Goal: Browse casually

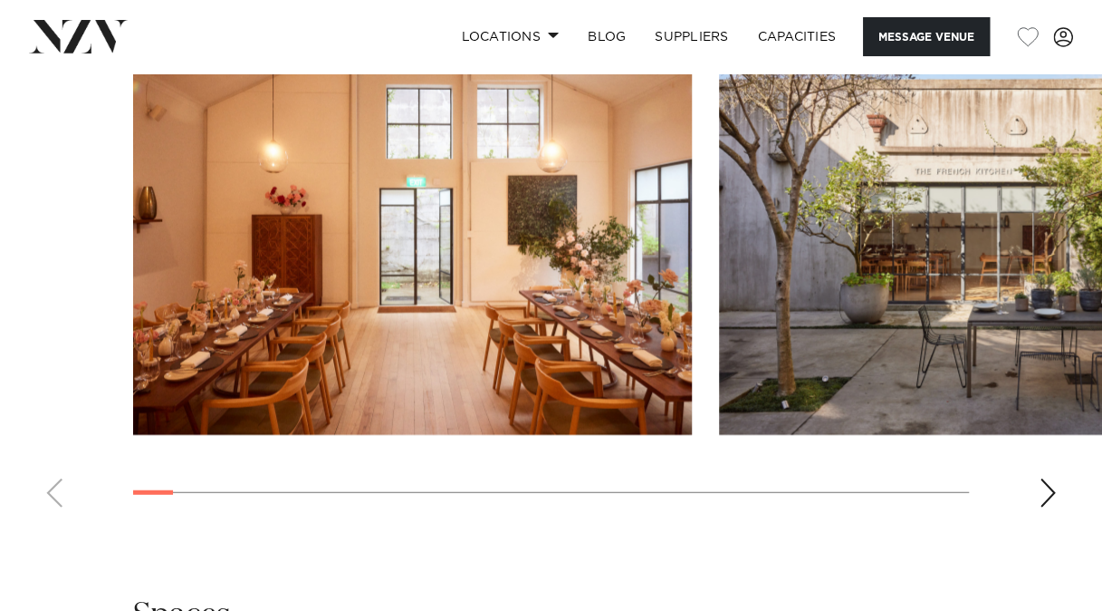
scroll to position [1929, 0]
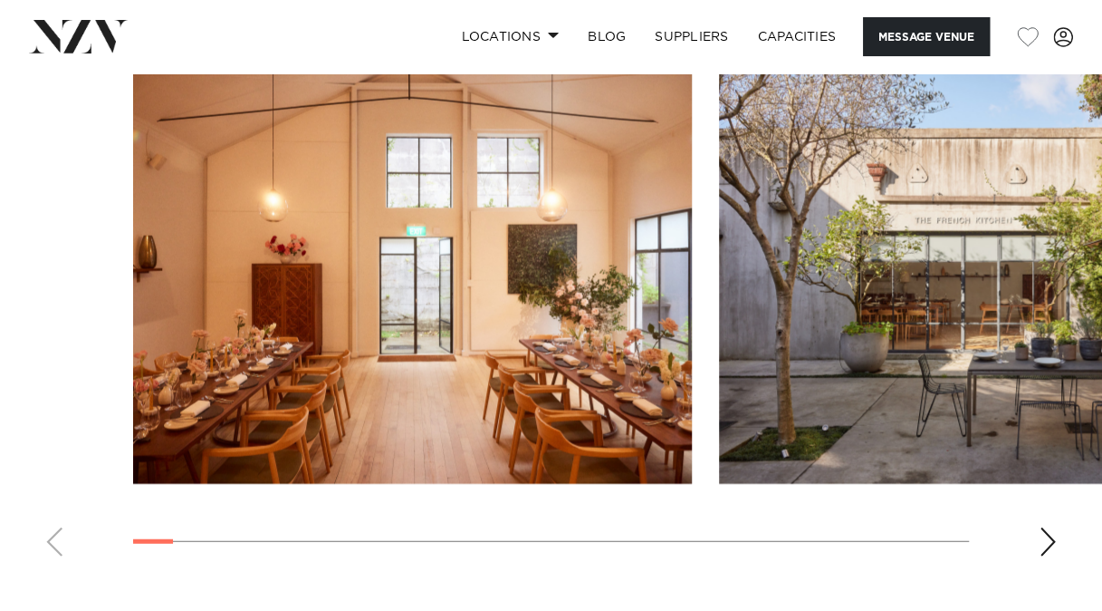
click at [1052, 527] on div "Next slide" at bounding box center [1048, 541] width 18 height 29
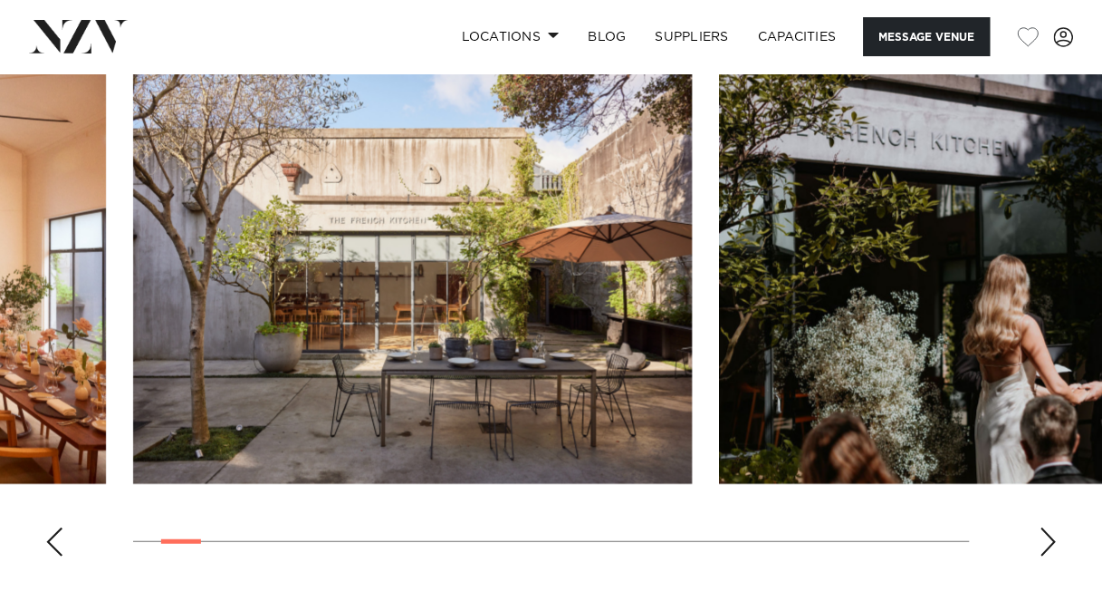
click at [1052, 527] on div "Next slide" at bounding box center [1048, 541] width 18 height 29
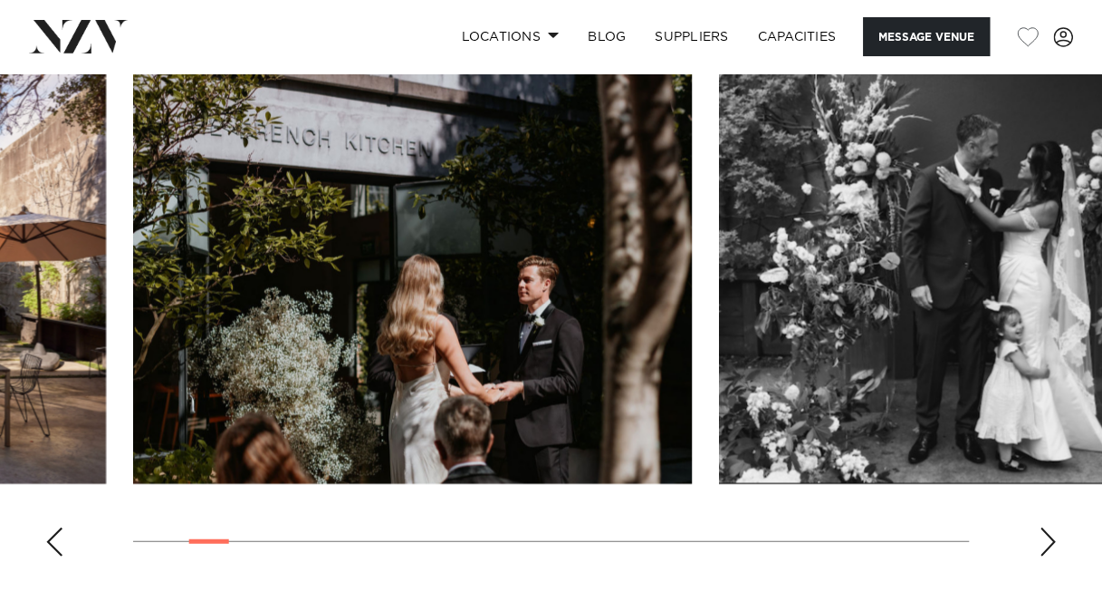
click at [1051, 527] on div "Next slide" at bounding box center [1048, 541] width 18 height 29
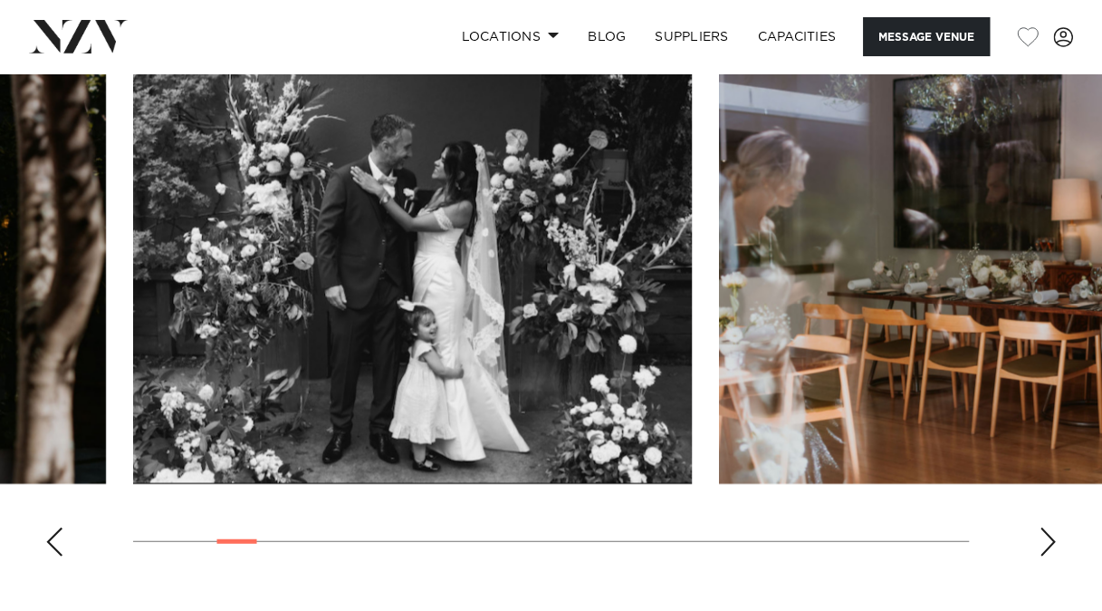
click at [1051, 527] on div "Next slide" at bounding box center [1048, 541] width 18 height 29
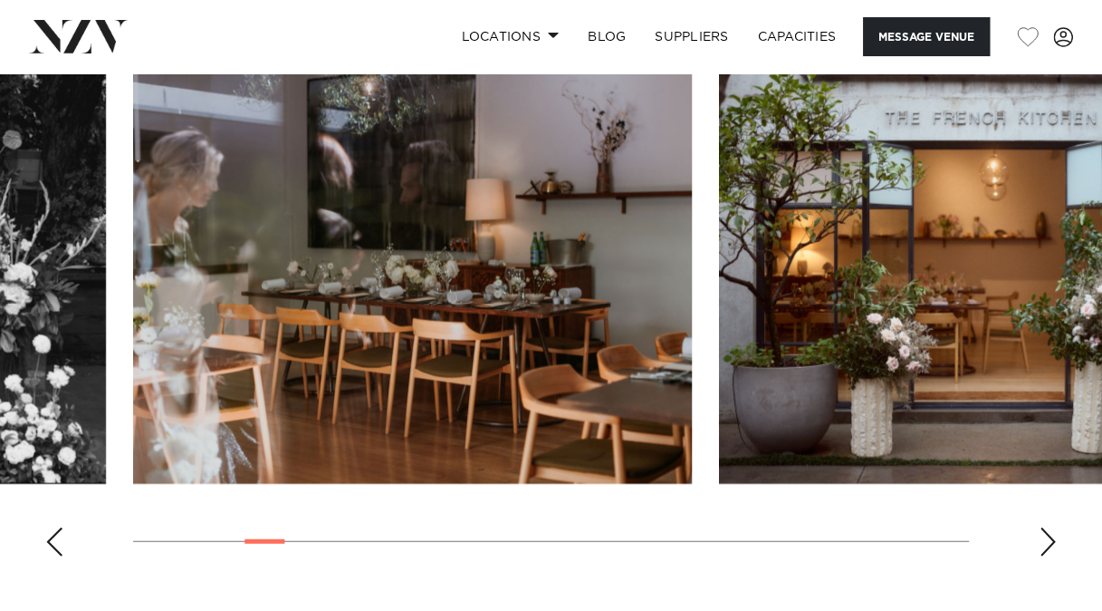
click at [1051, 527] on div "Next slide" at bounding box center [1048, 541] width 18 height 29
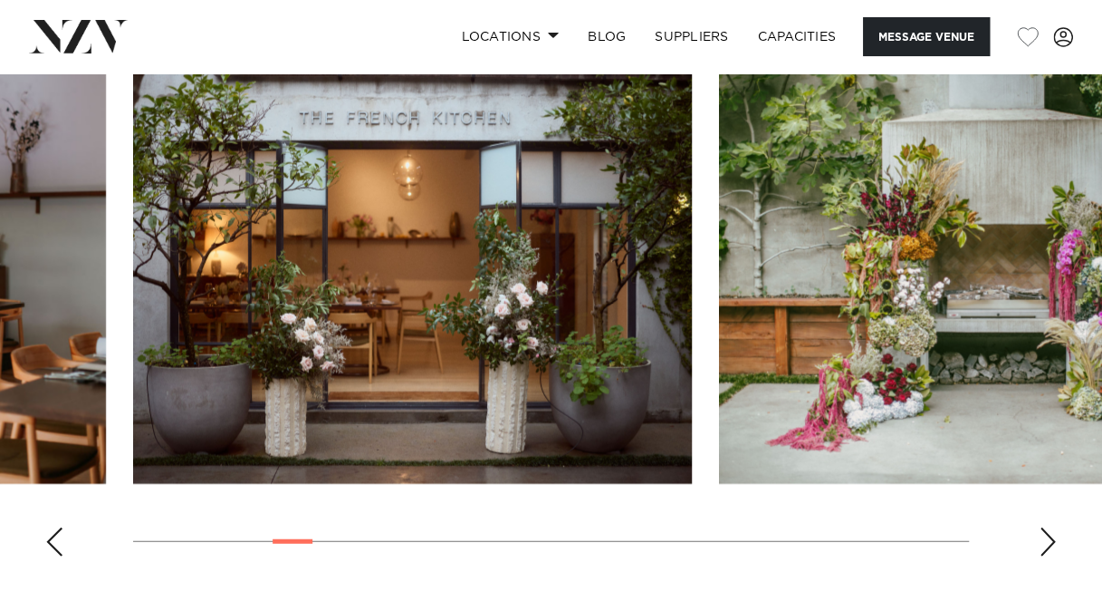
click at [1051, 527] on div "Next slide" at bounding box center [1048, 541] width 18 height 29
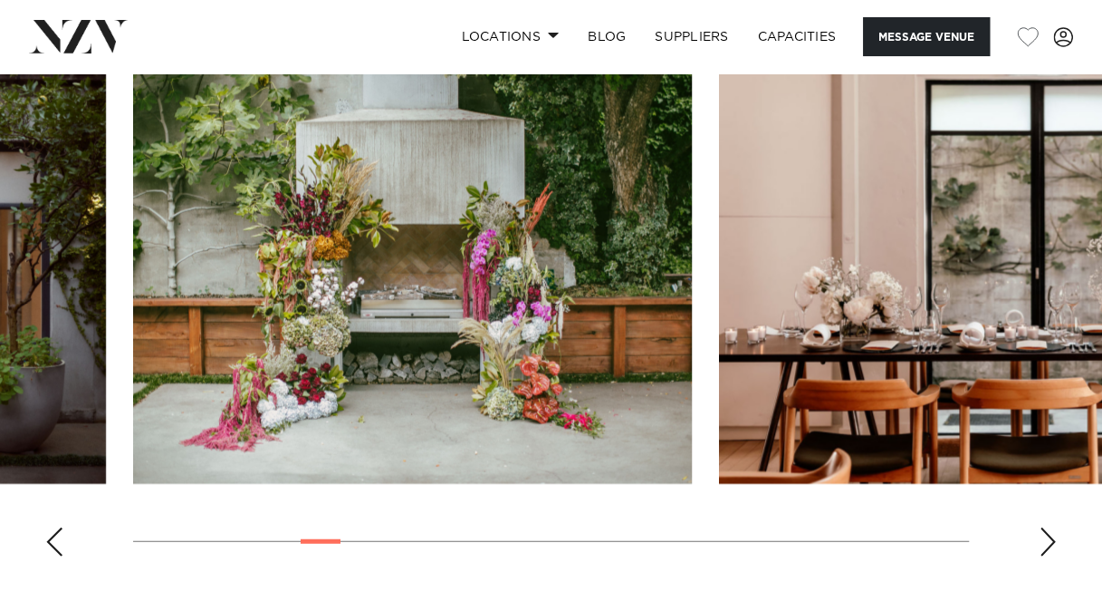
click at [1051, 527] on div "Next slide" at bounding box center [1048, 541] width 18 height 29
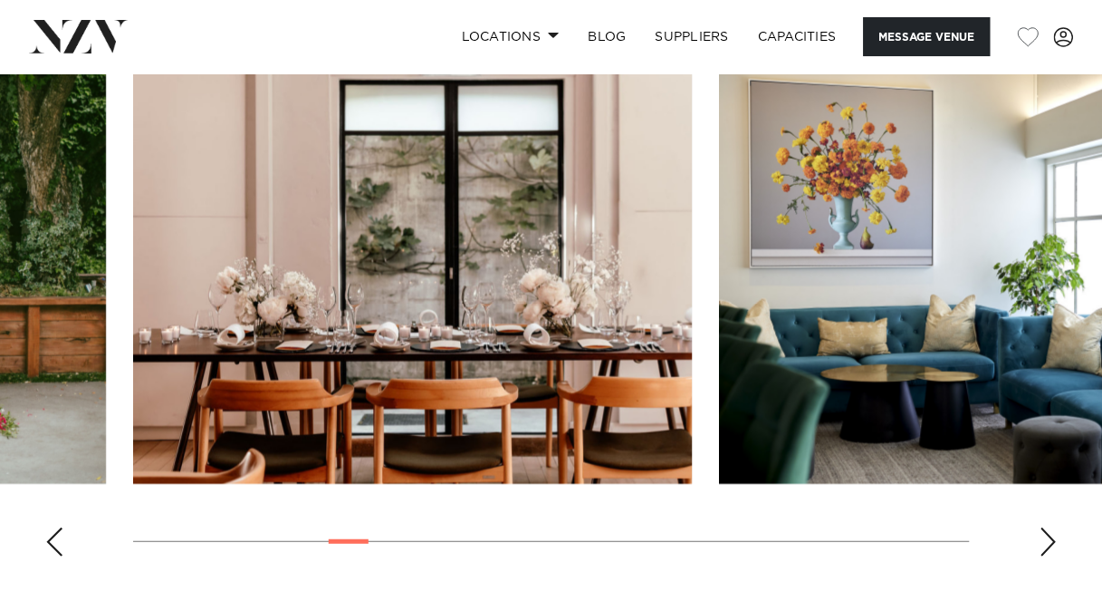
click at [1051, 527] on div "Next slide" at bounding box center [1048, 541] width 18 height 29
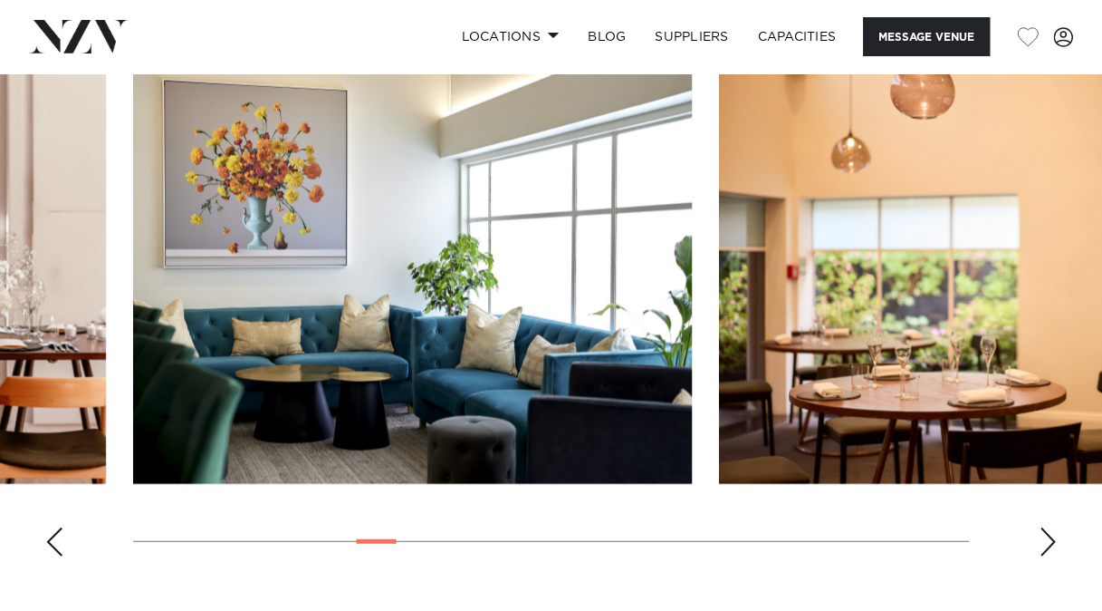
click at [1051, 527] on div "Next slide" at bounding box center [1048, 541] width 18 height 29
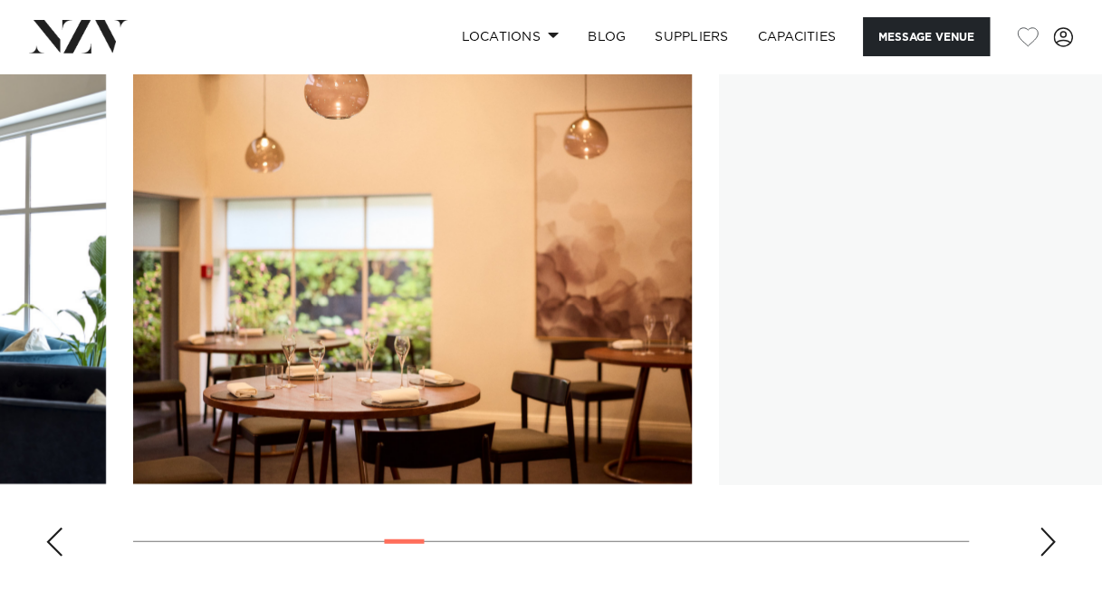
click at [1051, 527] on div "Next slide" at bounding box center [1048, 541] width 18 height 29
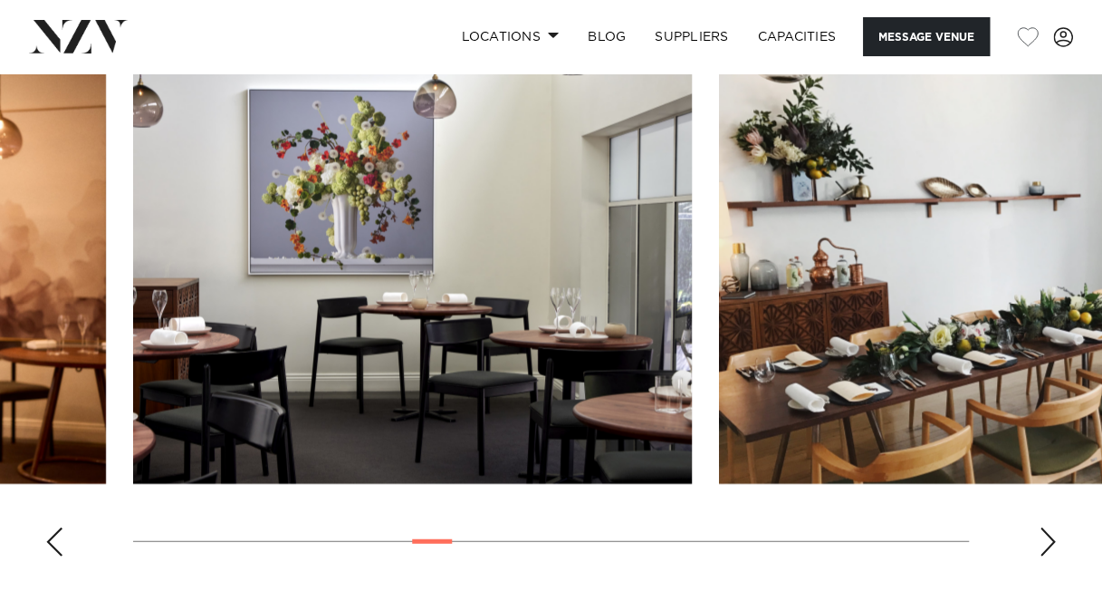
click at [1051, 527] on div "Next slide" at bounding box center [1048, 541] width 18 height 29
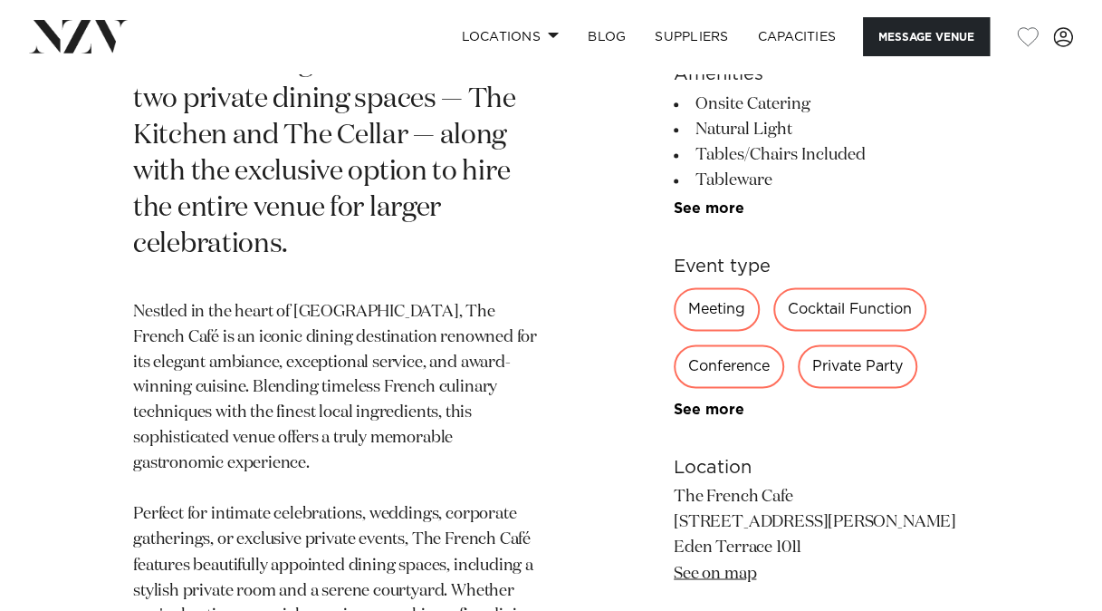
scroll to position [1291, 0]
